Goal: Task Accomplishment & Management: Manage account settings

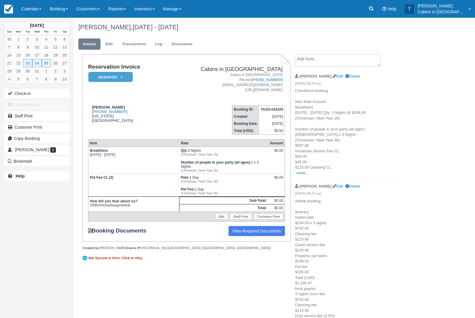
click at [36, 15] on link "Calendar" at bounding box center [31, 9] width 28 height 18
click at [46, 40] on link "Customer" at bounding box center [40, 38] width 47 height 12
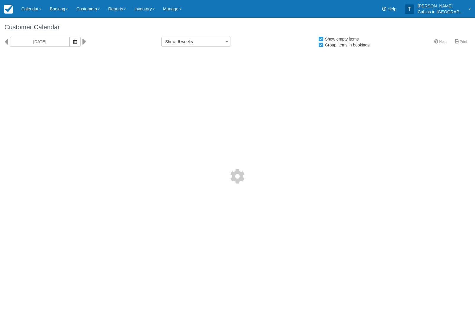
select select
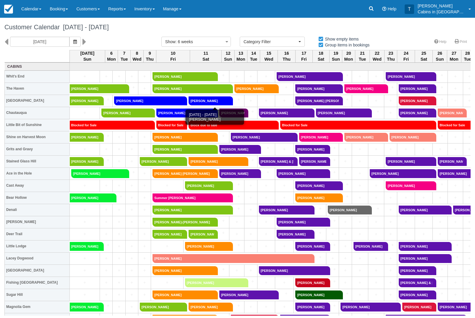
click at [222, 101] on link "Jamie Bouldin" at bounding box center [209, 100] width 41 height 9
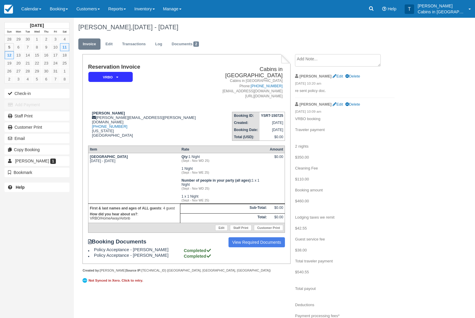
click at [130, 80] on em "VRBO" at bounding box center [110, 77] width 44 height 10
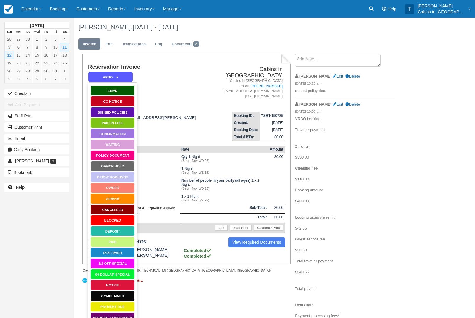
click at [125, 129] on link "Confirmation" at bounding box center [113, 134] width 44 height 10
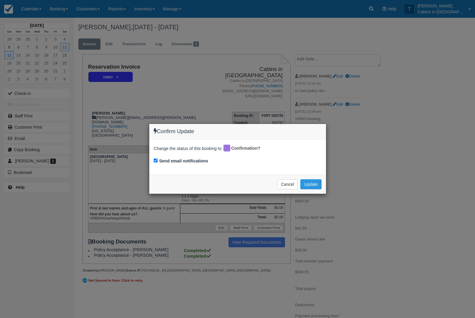
click at [287, 189] on button "Cancel" at bounding box center [287, 184] width 21 height 10
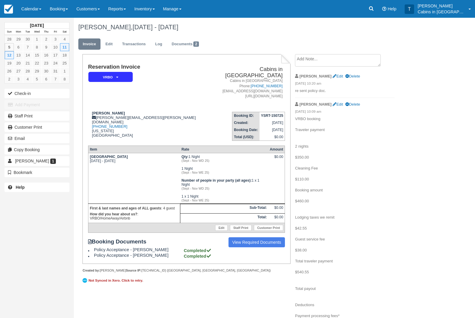
click at [127, 78] on em "VRBO" at bounding box center [110, 77] width 44 height 10
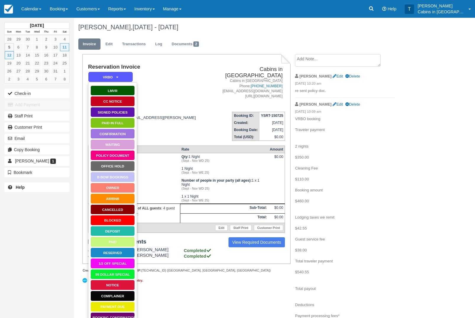
click at [127, 125] on link "Paid in Full" at bounding box center [113, 123] width 44 height 10
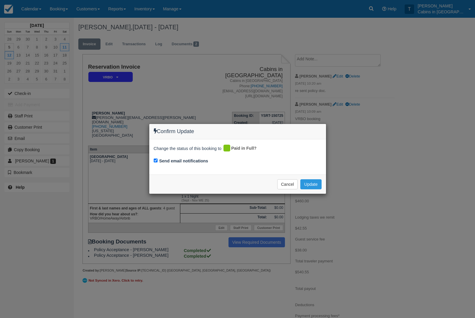
click at [310, 188] on button "Update" at bounding box center [311, 184] width 21 height 10
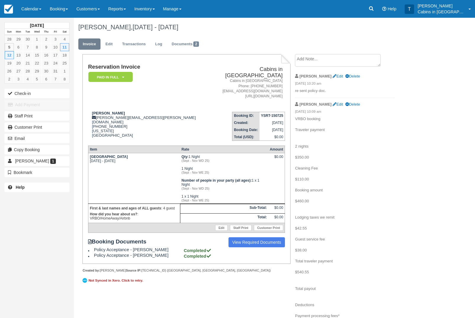
click at [120, 74] on em "Paid in Full" at bounding box center [110, 77] width 44 height 10
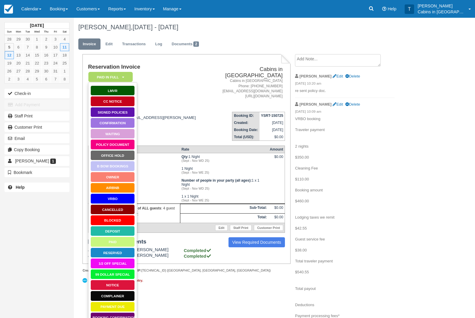
click at [122, 201] on link "VRBO" at bounding box center [113, 198] width 44 height 10
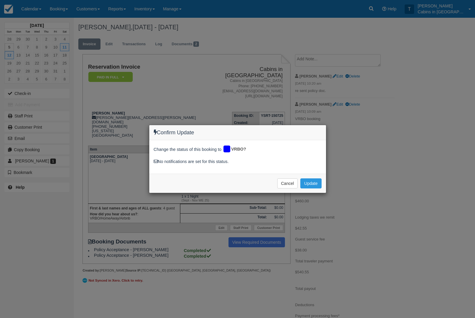
click at [312, 184] on button "Update" at bounding box center [311, 183] width 21 height 10
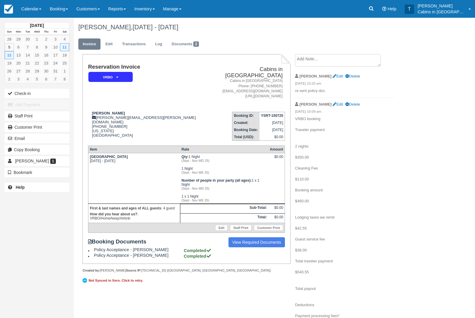
click at [37, 7] on link "Calendar" at bounding box center [31, 9] width 28 height 18
click at [46, 40] on link "Customer" at bounding box center [40, 38] width 47 height 12
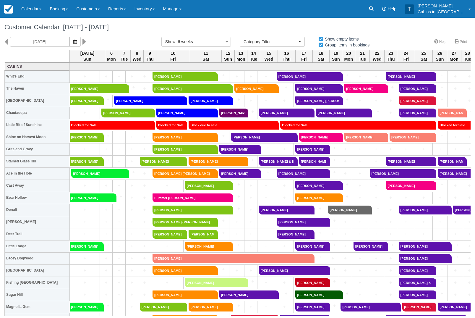
select select
click at [241, 111] on link "[PERSON_NAME]" at bounding box center [231, 113] width 25 height 9
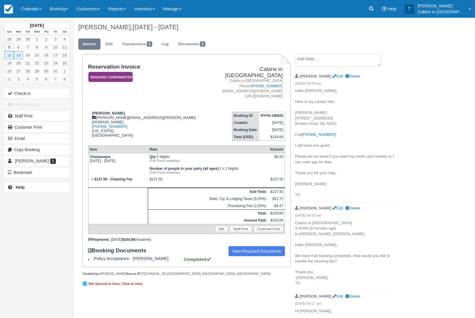
click at [120, 76] on em "Booking Confirmation" at bounding box center [110, 77] width 44 height 10
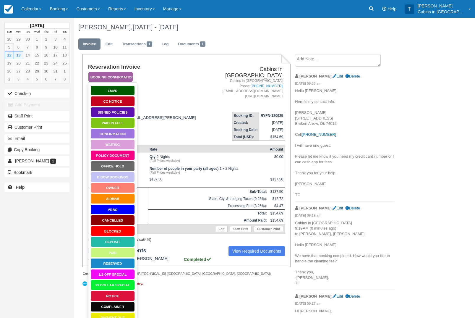
click at [125, 117] on link "Signed Policies" at bounding box center [113, 112] width 44 height 10
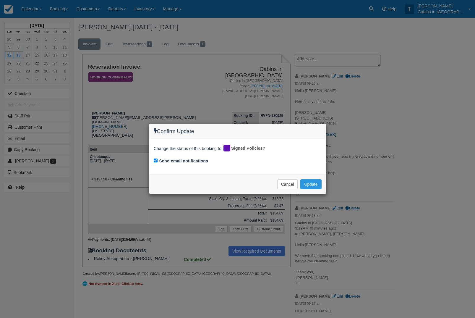
click at [311, 189] on button "Update" at bounding box center [311, 184] width 21 height 10
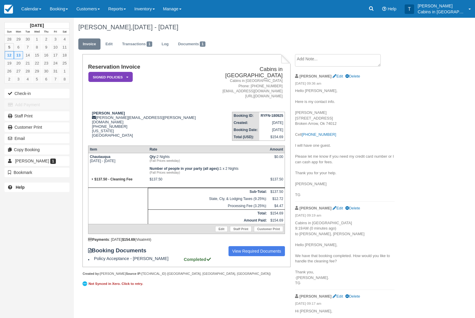
click at [127, 78] on icon at bounding box center [127, 77] width 2 height 4
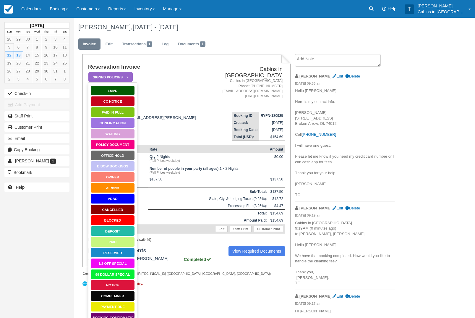
click at [120, 116] on link "Paid in Full" at bounding box center [113, 112] width 44 height 10
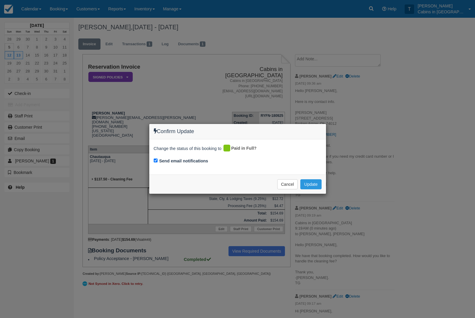
click at [309, 183] on button "Update" at bounding box center [311, 184] width 21 height 10
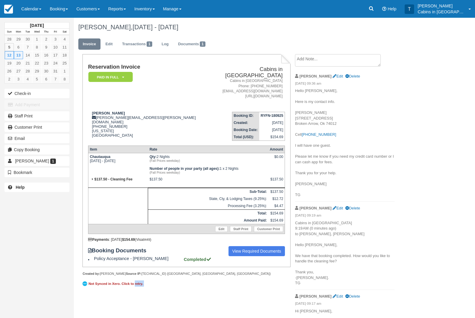
click at [34, 12] on link "Calendar" at bounding box center [31, 9] width 28 height 18
click at [48, 36] on link "Customer" at bounding box center [40, 38] width 47 height 12
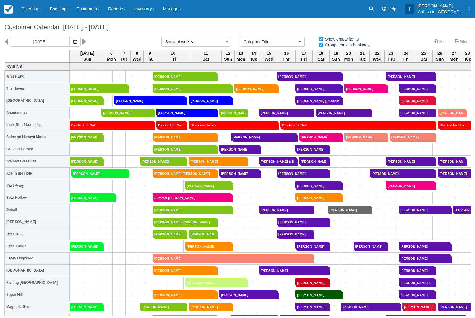
select select
click at [241, 154] on link "[PERSON_NAME]" at bounding box center [238, 149] width 38 height 9
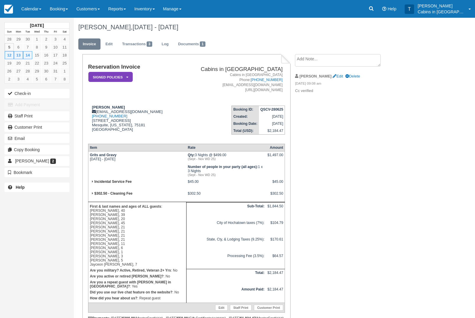
click at [121, 77] on em "Signed Policies" at bounding box center [110, 77] width 44 height 10
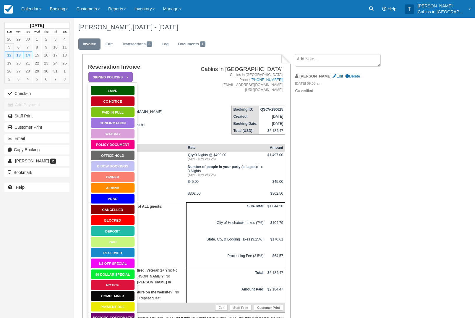
click at [124, 117] on link "Paid in Full" at bounding box center [113, 112] width 44 height 10
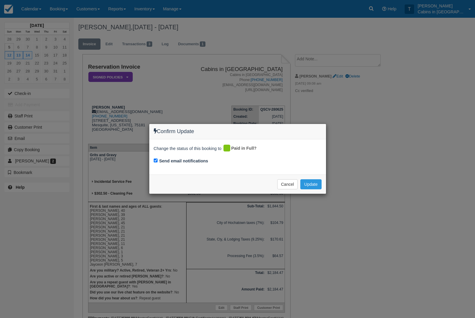
click at [316, 182] on button "Update" at bounding box center [311, 184] width 21 height 10
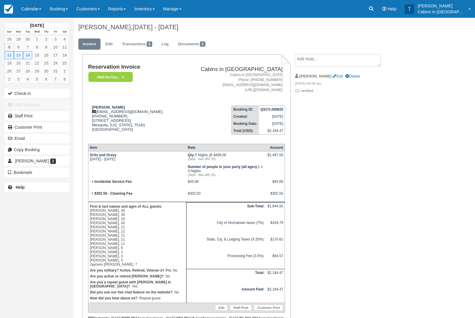
click at [33, 11] on link "Calendar" at bounding box center [31, 9] width 28 height 18
click at [53, 42] on link "Customer" at bounding box center [40, 38] width 47 height 12
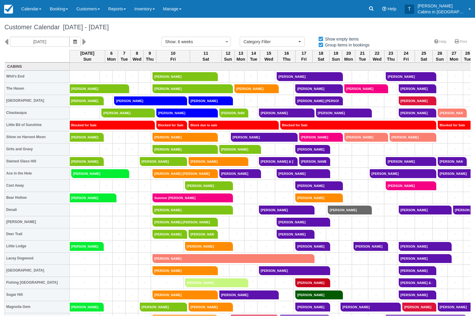
select select
click at [250, 174] on link "Diane Scott" at bounding box center [238, 173] width 38 height 9
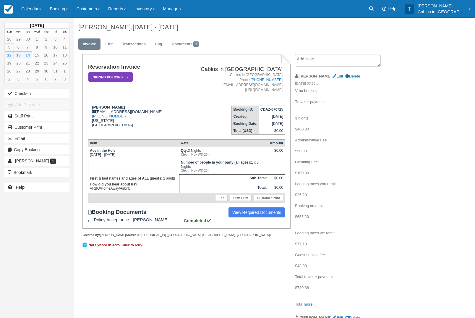
click at [122, 82] on em "Signed Policies" at bounding box center [110, 77] width 44 height 10
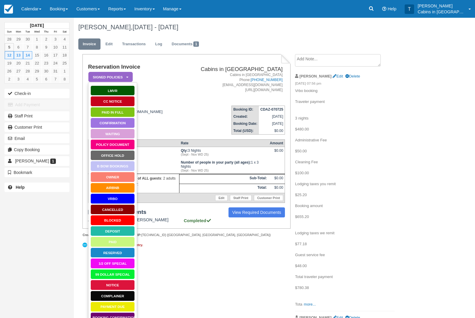
click at [126, 108] on link "Paid in Full" at bounding box center [113, 112] width 44 height 10
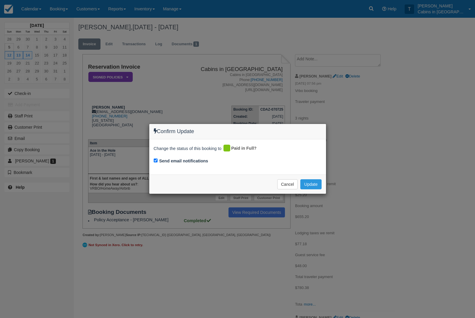
click at [315, 184] on button "Update" at bounding box center [311, 184] width 21 height 10
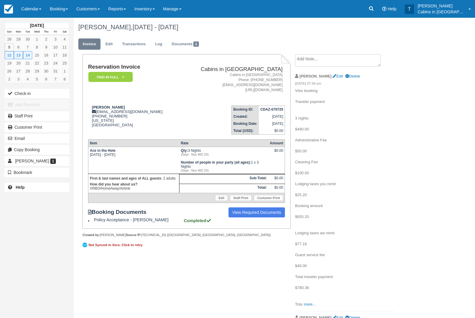
click at [29, 13] on link "Calendar" at bounding box center [31, 9] width 28 height 18
click at [50, 41] on link "Customer" at bounding box center [40, 38] width 47 height 12
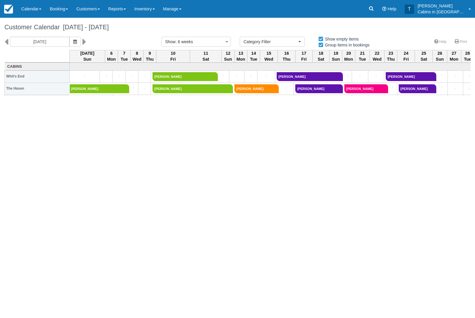
select select
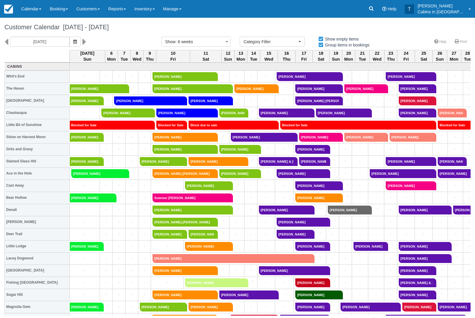
click at [256, 297] on link "[PERSON_NAME]" at bounding box center [247, 294] width 56 height 9
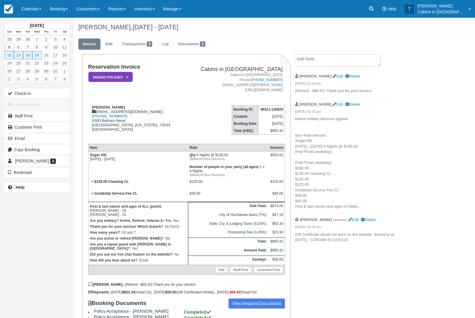
click at [127, 80] on em "Signed Policies" at bounding box center [110, 77] width 44 height 10
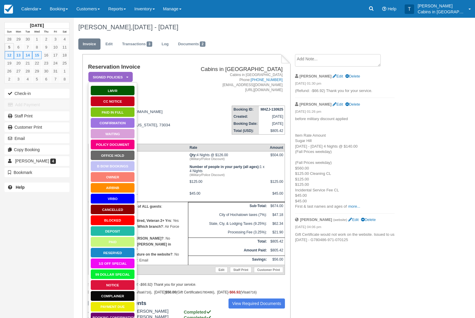
click at [126, 113] on link "Paid in Full" at bounding box center [113, 112] width 44 height 10
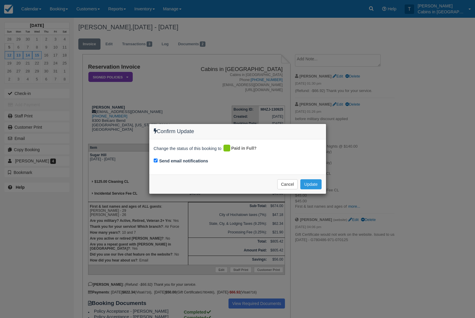
click at [311, 189] on button "Update" at bounding box center [311, 184] width 21 height 10
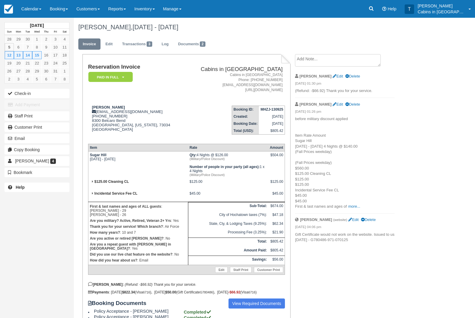
click at [38, 12] on link "Calendar" at bounding box center [31, 9] width 28 height 18
click at [48, 41] on link "Customer" at bounding box center [40, 38] width 47 height 12
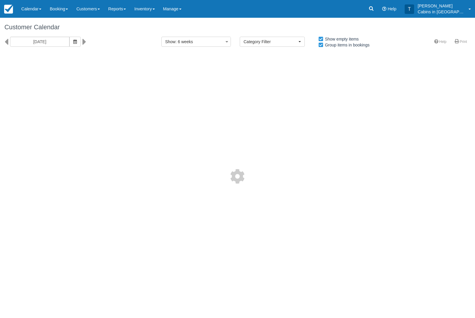
select select
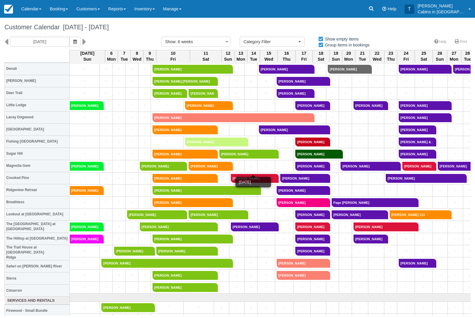
scroll to position [141, 0]
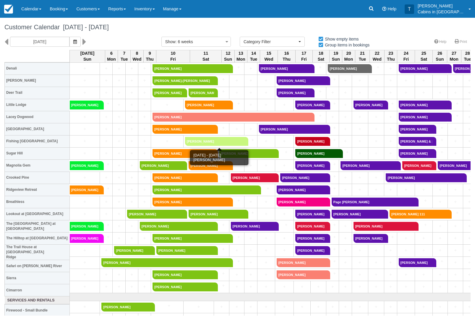
click at [243, 143] on link "[PERSON_NAME]" at bounding box center [214, 141] width 59 height 9
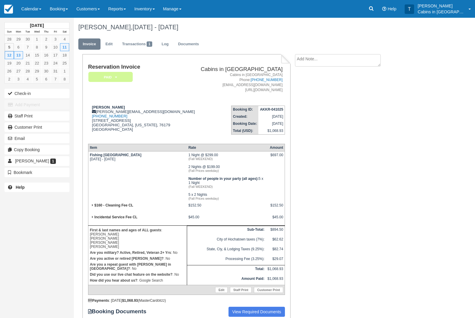
click at [115, 81] on em "Paid" at bounding box center [110, 77] width 44 height 10
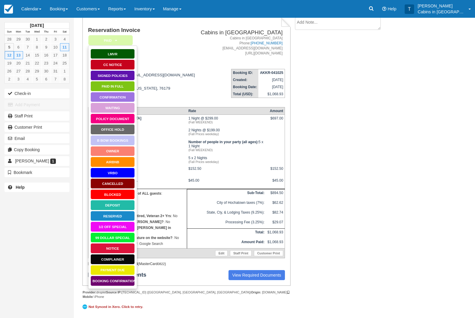
click at [125, 276] on link "Booking Confirmation" at bounding box center [113, 281] width 44 height 10
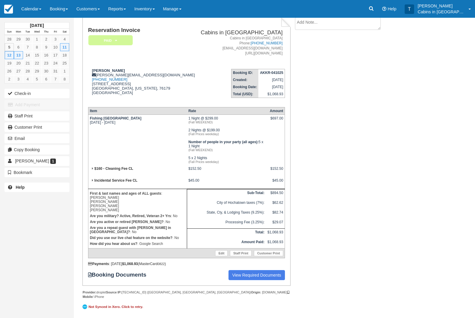
scroll to position [82, 0]
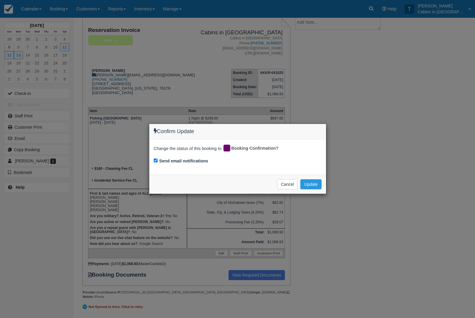
click at [320, 184] on button "Update" at bounding box center [311, 184] width 21 height 10
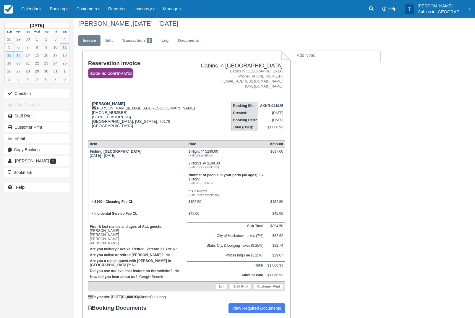
scroll to position [0, 0]
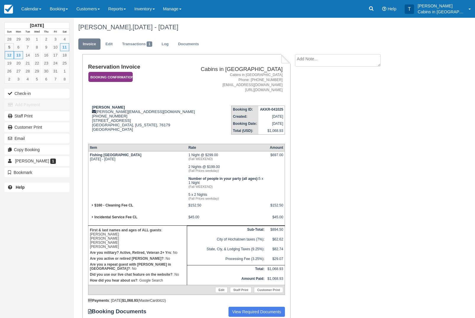
click at [125, 75] on em "Booking Confirmation" at bounding box center [110, 77] width 44 height 10
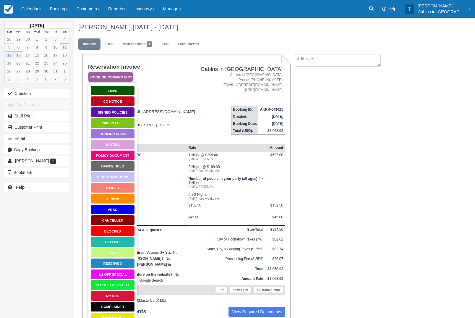
click at [123, 158] on link "Policy Document" at bounding box center [113, 155] width 44 height 10
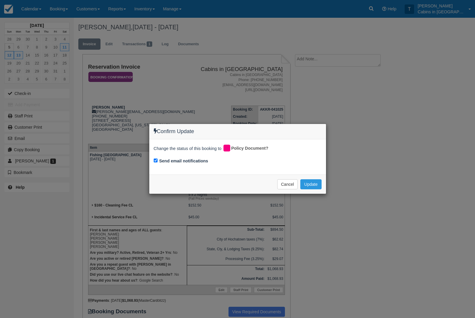
click at [310, 185] on button "Update" at bounding box center [311, 184] width 21 height 10
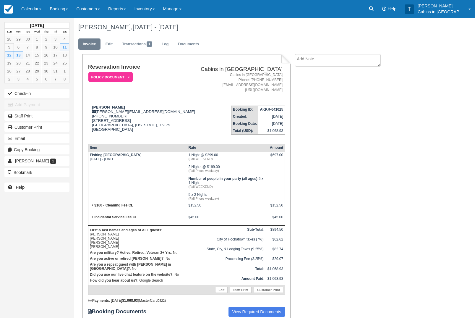
click at [36, 11] on link "Calendar" at bounding box center [31, 9] width 28 height 18
click at [49, 44] on link "Customer" at bounding box center [40, 38] width 47 height 12
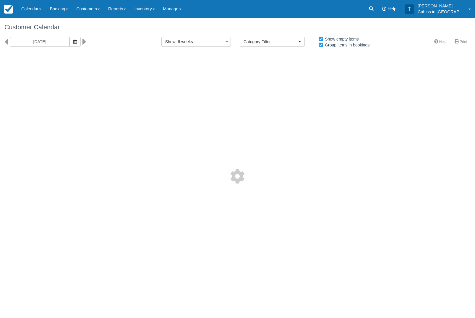
select select
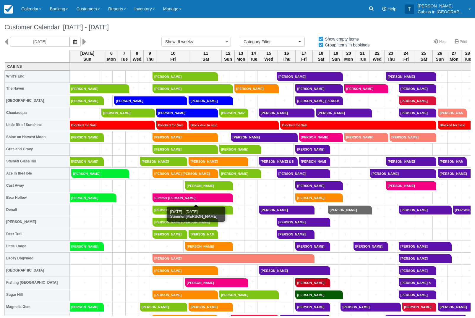
click at [196, 198] on link "Summer [PERSON_NAME]" at bounding box center [191, 197] width 77 height 9
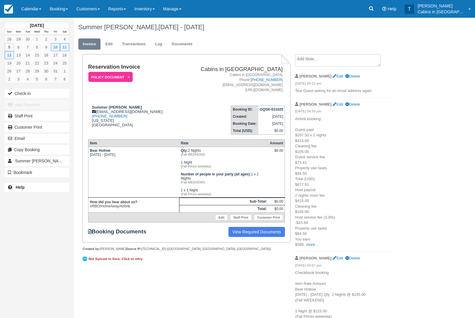
click at [114, 81] on em "Policy Document" at bounding box center [110, 77] width 44 height 10
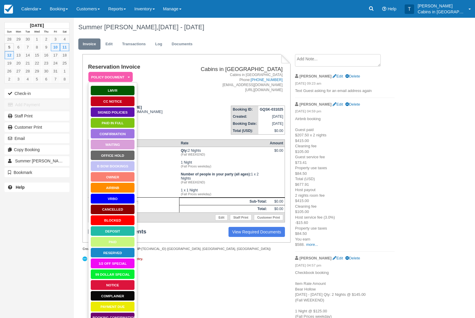
click at [124, 144] on link "Waiting" at bounding box center [113, 144] width 44 height 10
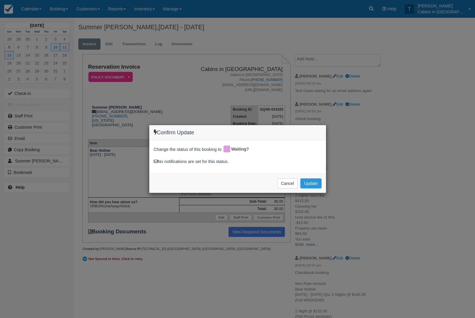
click at [316, 187] on button "Update" at bounding box center [311, 183] width 21 height 10
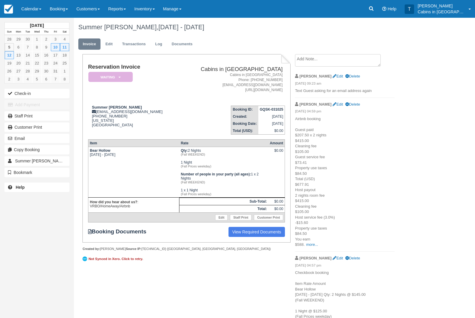
click at [120, 72] on link "Waiting" at bounding box center [109, 77] width 43 height 11
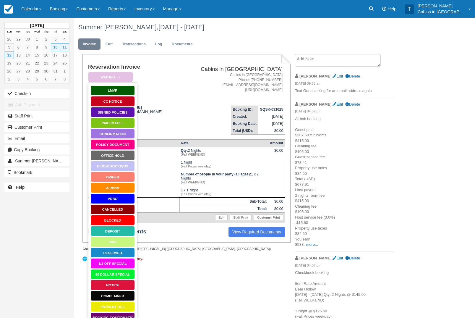
click at [124, 147] on link "Policy Document" at bounding box center [113, 144] width 44 height 10
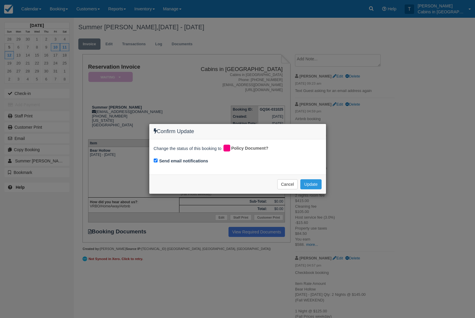
click at [315, 184] on button "Update" at bounding box center [311, 184] width 21 height 10
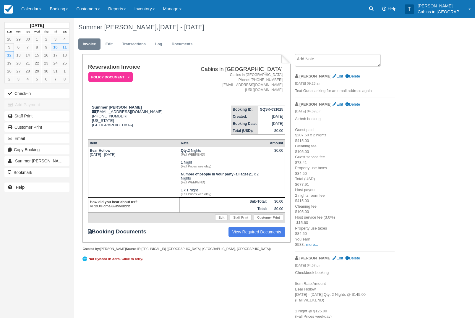
click at [33, 9] on link "Calendar" at bounding box center [31, 9] width 28 height 18
click at [51, 38] on link "Customer" at bounding box center [40, 38] width 47 height 12
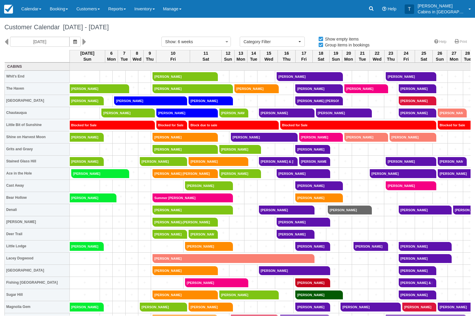
select select
click at [70, 45] on button "button" at bounding box center [75, 42] width 11 height 10
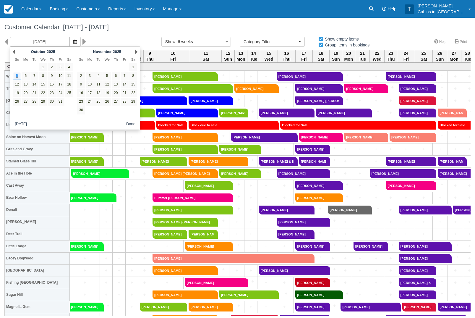
click at [102, 72] on link "4" at bounding box center [98, 76] width 8 height 8
type input "[DATE]"
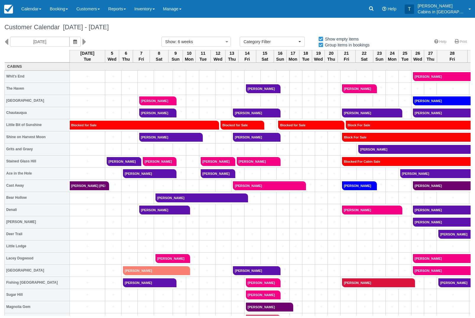
click at [120, 162] on link "[PERSON_NAME]" at bounding box center [122, 161] width 31 height 9
select select
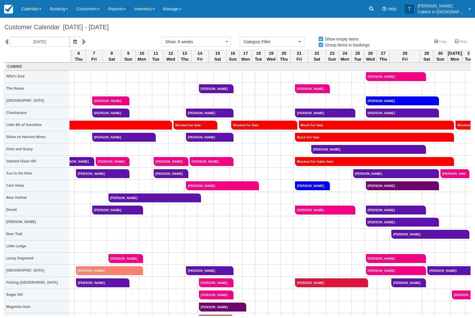
scroll to position [0, 47]
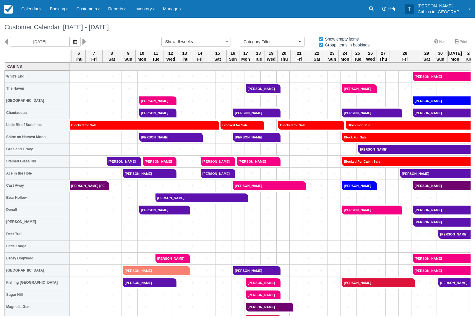
click at [127, 6] on link "Reports" at bounding box center [117, 9] width 26 height 18
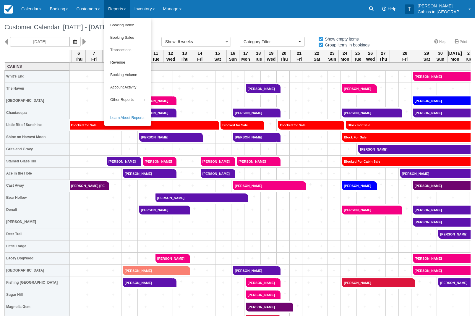
click at [149, 28] on link "Booking Index" at bounding box center [127, 25] width 47 height 12
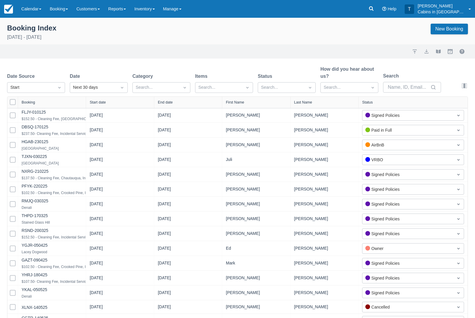
select select "25"
click at [50, 103] on div "Created" at bounding box center [36, 102] width 58 height 12
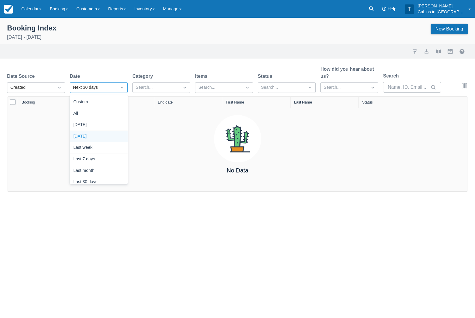
click at [109, 139] on div "Yesterday" at bounding box center [99, 137] width 58 height 12
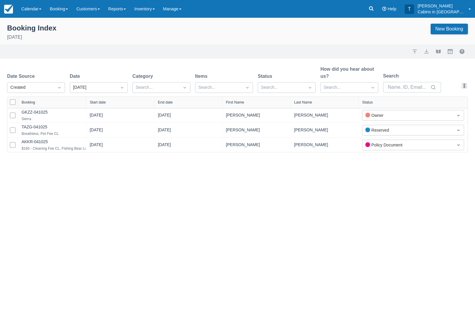
click at [42, 129] on link "TAZG-041025" at bounding box center [35, 127] width 26 height 5
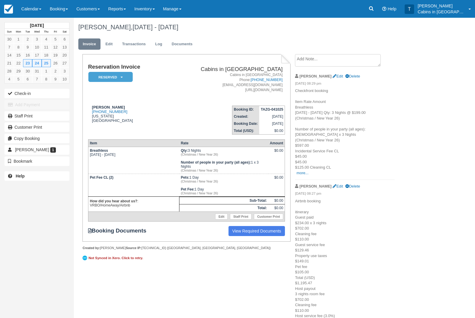
click at [106, 45] on link "Edit" at bounding box center [109, 44] width 16 height 12
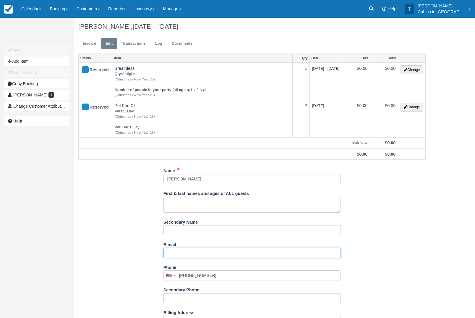
click at [193, 258] on input "E-mail" at bounding box center [252, 253] width 177 height 10
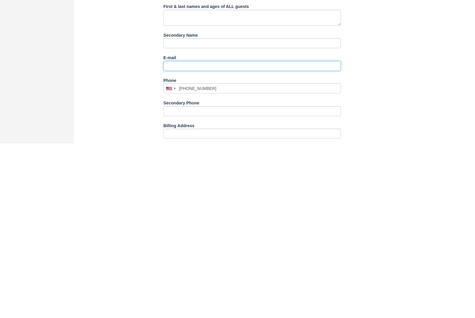
click at [205, 235] on input "E-mail" at bounding box center [252, 240] width 177 height 10
paste input "mailto:Cherietruett@gmail.com"
click at [178, 235] on input "mailto:Cherietruett@gmail.com" at bounding box center [252, 240] width 177 height 10
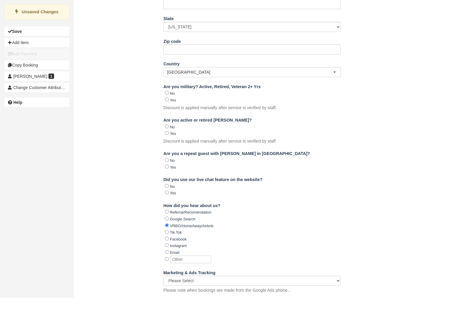
scroll to position [359, 0]
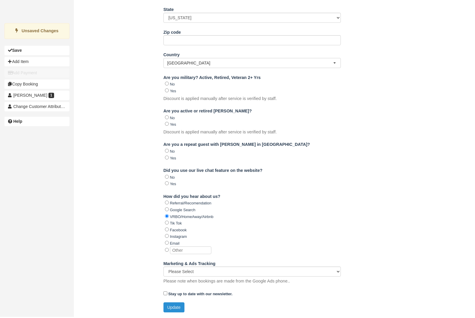
type input "Cherietruett@gmail.com"
click at [176, 305] on button "Update" at bounding box center [174, 309] width 21 height 10
type input "+13185385060"
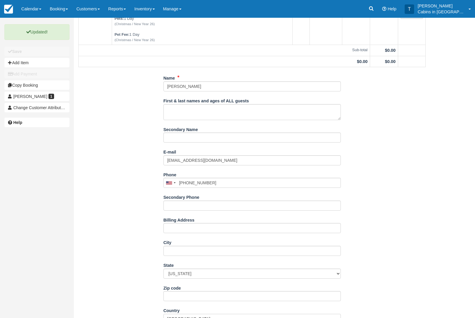
scroll to position [0, 0]
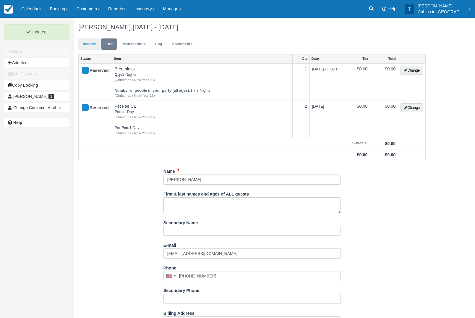
click at [90, 42] on link "Invoice" at bounding box center [89, 44] width 22 height 12
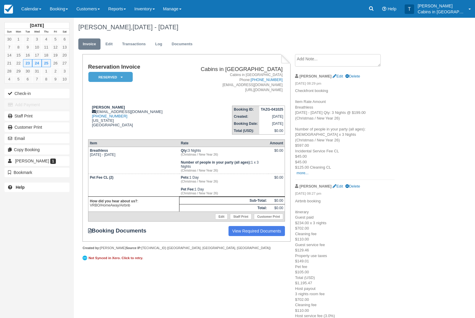
click at [123, 72] on em "Reserved" at bounding box center [110, 77] width 44 height 10
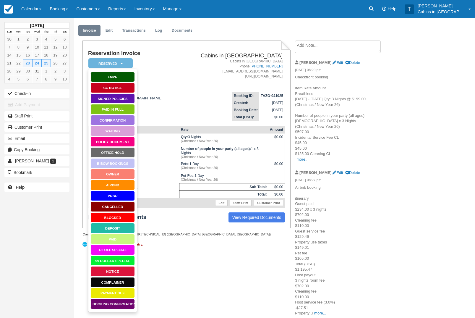
click at [117, 304] on link "Booking Confirmation" at bounding box center [113, 304] width 44 height 10
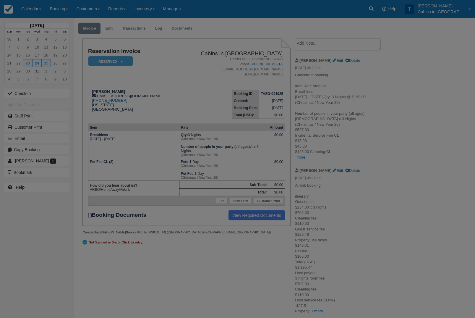
scroll to position [37, 0]
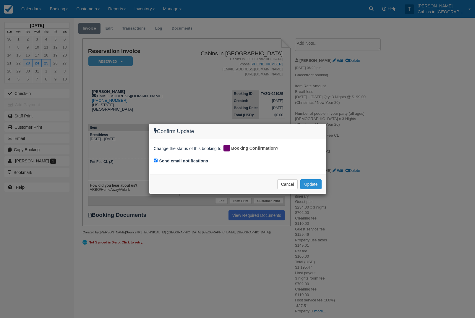
click at [317, 181] on button "Update" at bounding box center [311, 184] width 21 height 10
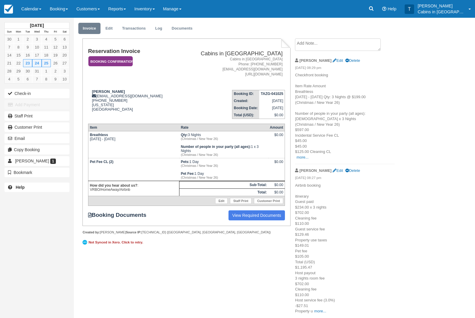
click at [119, 56] on em "Booking Confirmation" at bounding box center [110, 61] width 44 height 10
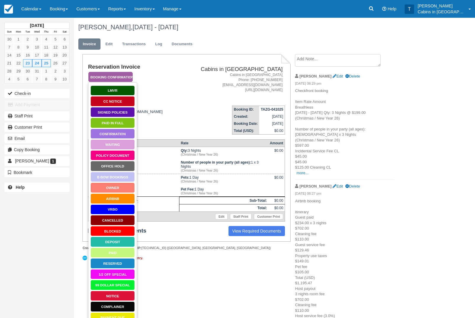
click at [130, 158] on link "Policy Document" at bounding box center [113, 155] width 44 height 10
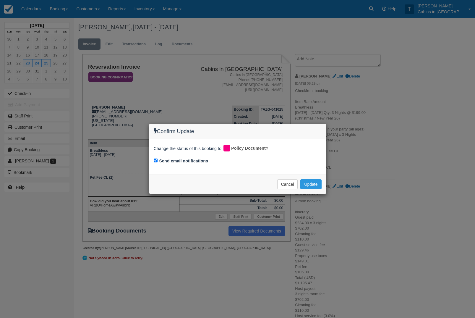
click at [314, 217] on div "Confirm Update Change the status of this booking to Policy Document? Send email…" at bounding box center [237, 159] width 475 height 318
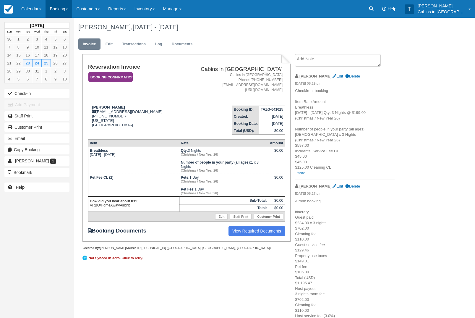
click at [67, 11] on link "Booking" at bounding box center [59, 9] width 27 height 18
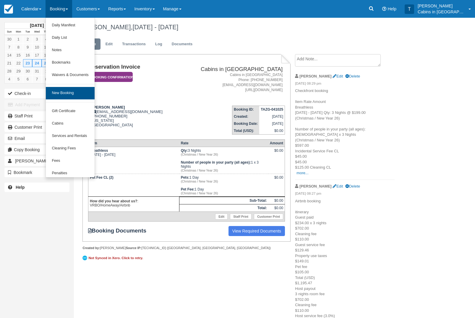
click at [83, 99] on link "New Booking" at bounding box center [70, 93] width 49 height 12
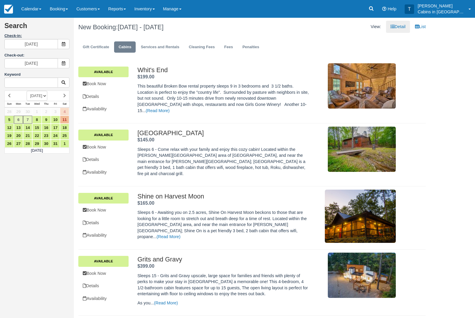
click at [64, 39] on label "Check-in:" at bounding box center [36, 36] width 65 height 6
click at [58, 39] on input "[DATE]" at bounding box center [31, 44] width 54 height 10
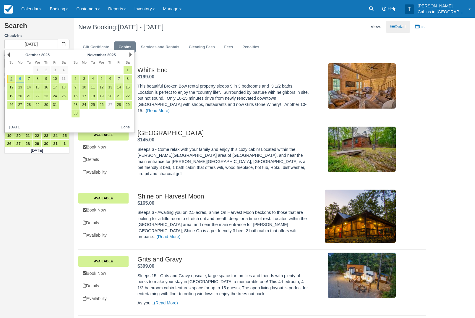
click at [119, 81] on link "7" at bounding box center [119, 79] width 8 height 8
type input "11/07/25"
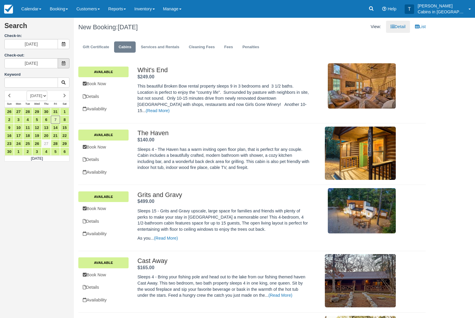
click at [63, 62] on icon at bounding box center [64, 63] width 4 height 4
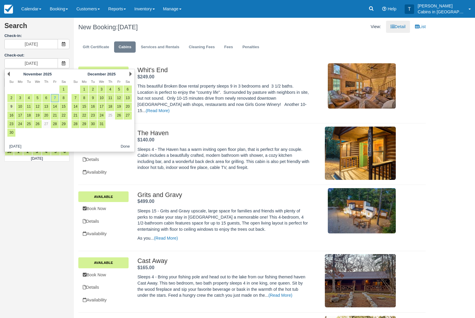
click at [13, 108] on link "9" at bounding box center [11, 107] width 8 height 8
type input "11/09/25"
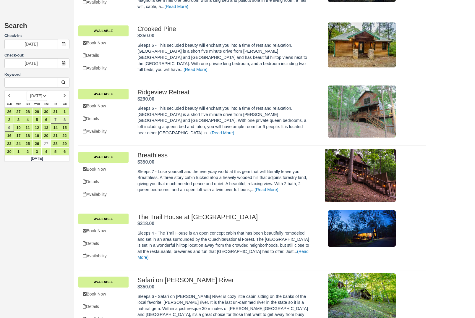
scroll to position [608, 0]
click at [110, 112] on link "Book Now" at bounding box center [103, 106] width 50 height 12
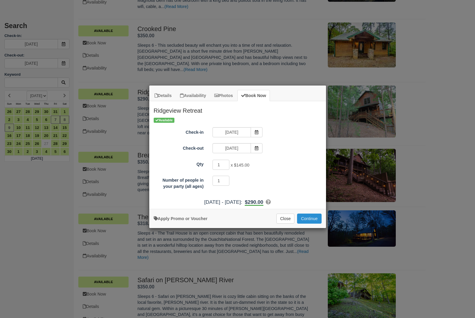
click at [313, 224] on button "Continue" at bounding box center [309, 219] width 24 height 10
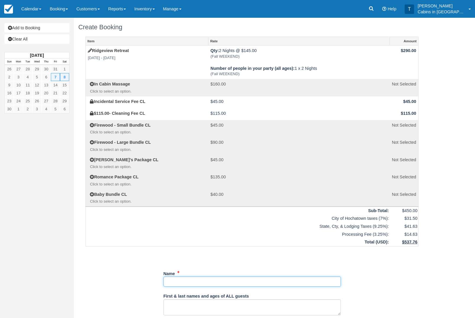
click at [206, 287] on input "Name" at bounding box center [252, 282] width 177 height 10
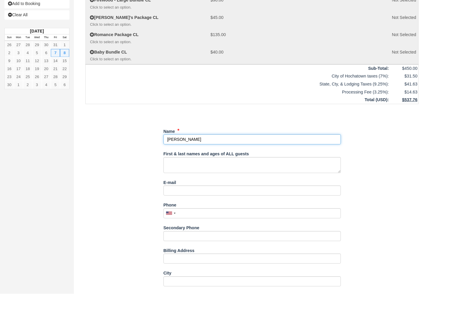
type input "[PERSON_NAME]"
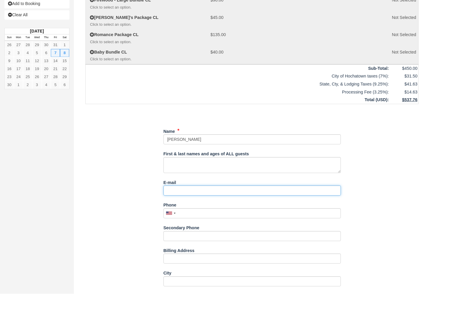
click at [191, 210] on input "E-mail" at bounding box center [252, 215] width 177 height 10
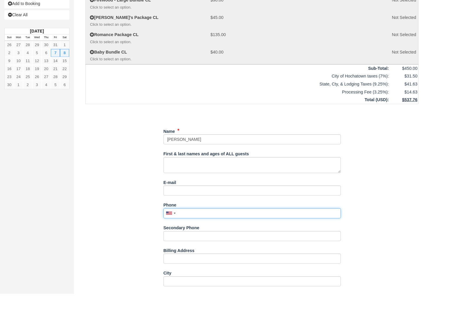
click at [199, 233] on input "Phone" at bounding box center [252, 238] width 177 height 10
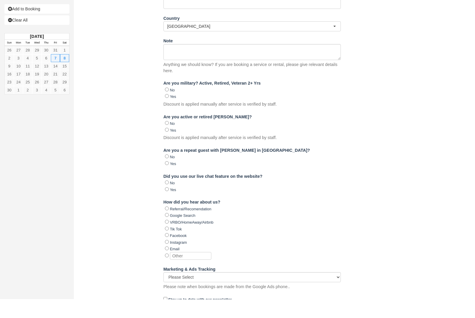
scroll to position [483, 0]
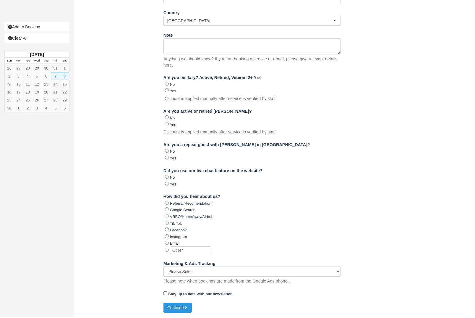
type input "[PHONE_NUMBER]"
click at [169, 215] on input "VRBO/HomeAway/Airbnb" at bounding box center [167, 217] width 4 height 4
radio input "true"
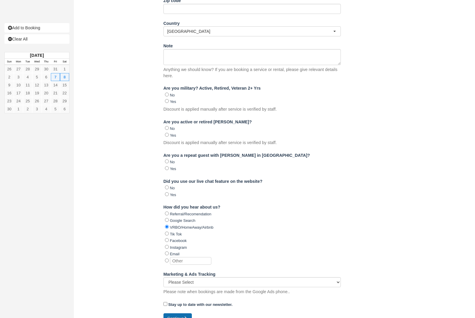
click at [176, 318] on button "Continue" at bounding box center [178, 318] width 28 height 10
type input "+19702130609"
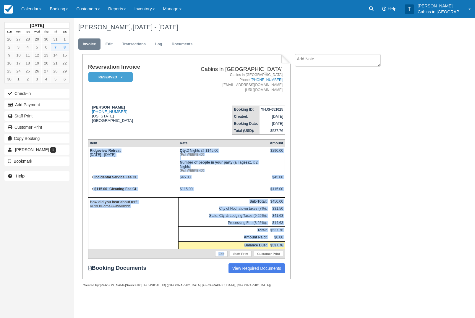
click at [345, 61] on textarea at bounding box center [338, 60] width 86 height 12
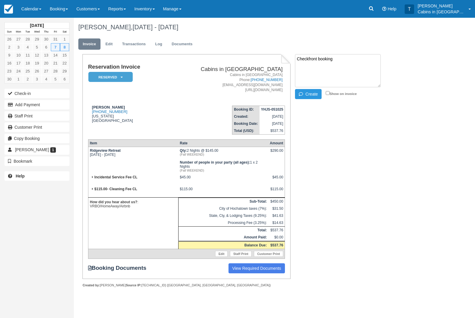
click at [312, 72] on textarea "Checkfront booking" at bounding box center [338, 70] width 86 height 33
paste textarea "Ridgeview Retreat [DATE] - [DATE] Qty: 2 Nights @ $145.00 (Fall WEEKEND) Number…"
type textarea "Checkfront booking Ridgeview Retreat Fri Nov 7 2025 - Sun Nov 9 2025 Qty: 2 Nig…"
click at [312, 98] on button "Create" at bounding box center [308, 94] width 27 height 10
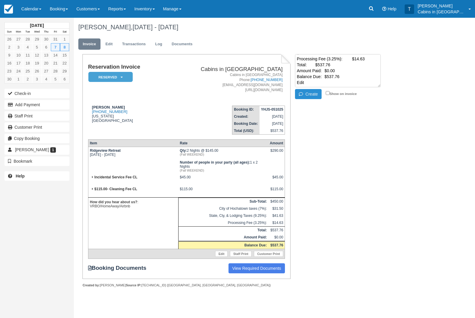
scroll to position [0, 0]
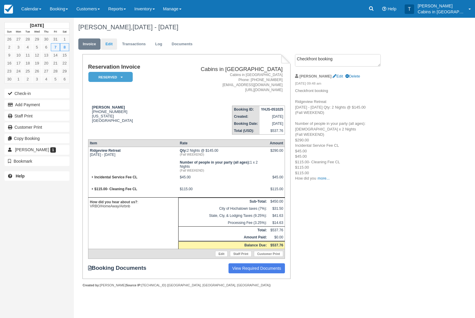
click at [112, 48] on link "Edit" at bounding box center [109, 44] width 16 height 12
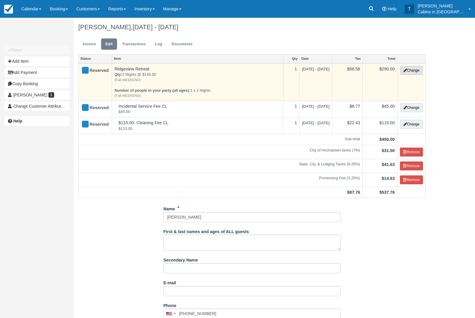
click at [413, 69] on button "Change" at bounding box center [412, 70] width 22 height 9
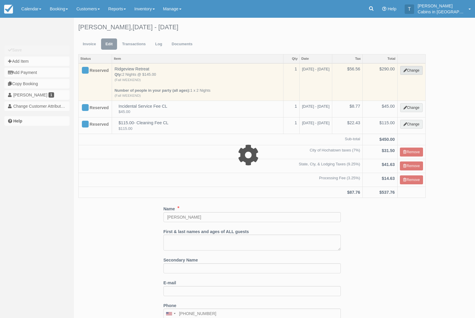
select select "1"
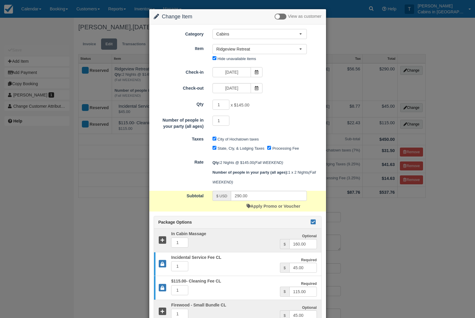
click at [316, 224] on icon at bounding box center [313, 222] width 7 height 4
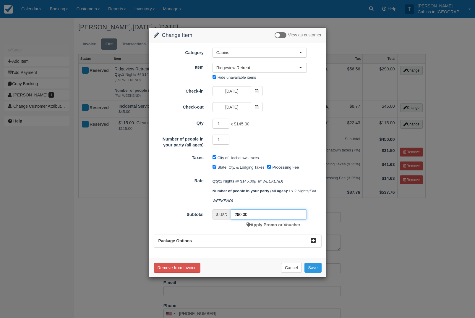
click at [258, 219] on input "290.00" at bounding box center [269, 214] width 76 height 10
click at [256, 219] on input "290.00" at bounding box center [269, 214] width 76 height 10
type input "2"
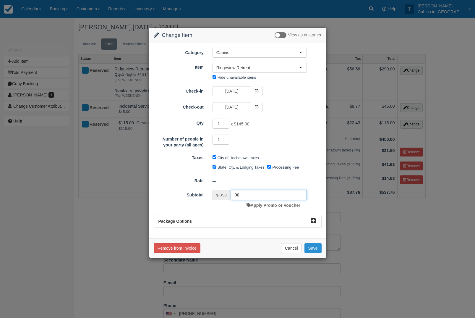
type input "00"
click at [315, 253] on button "Save" at bounding box center [313, 248] width 17 height 10
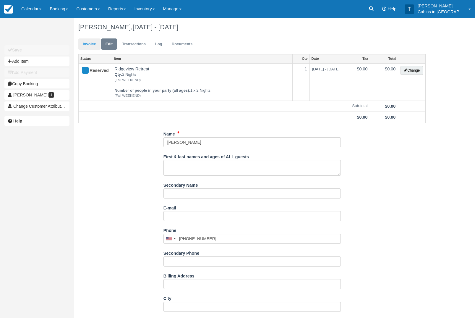
click at [89, 44] on link "Invoice" at bounding box center [89, 44] width 22 height 12
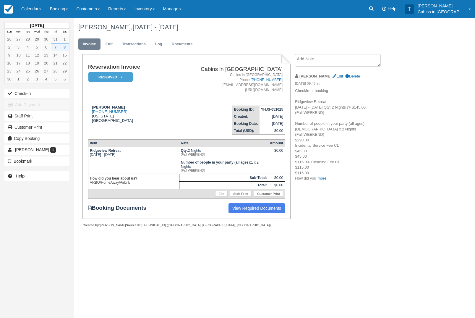
click at [318, 185] on li "[PERSON_NAME] Edit Delete [DATE] 09:48 am Checkfront booking Ridgeview Retreat …" at bounding box center [345, 127] width 100 height 115
click at [328, 180] on link "more..." at bounding box center [324, 178] width 12 height 4
